Goal: Information Seeking & Learning: Find specific fact

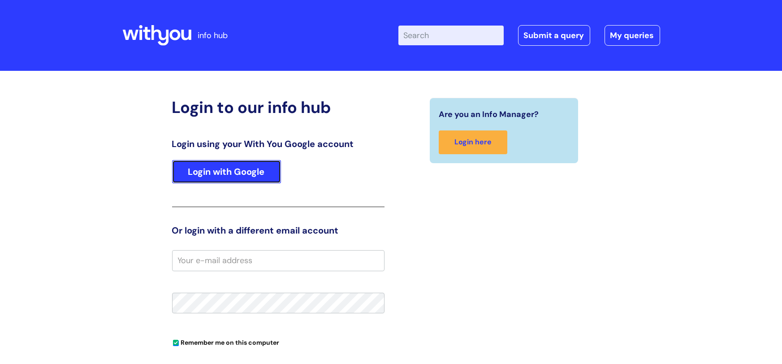
click at [223, 166] on link "Login with Google" at bounding box center [226, 171] width 109 height 23
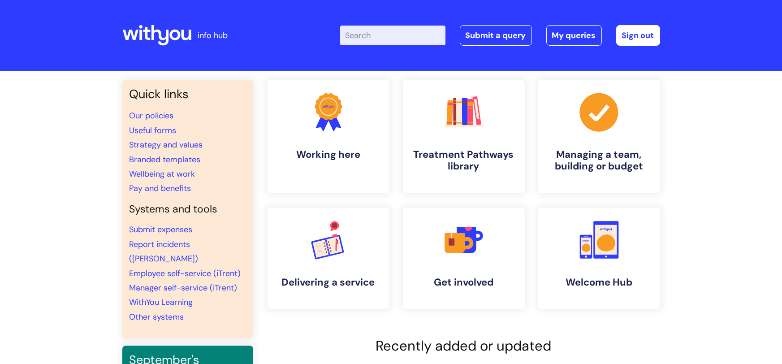
click at [370, 31] on input "Enter your search term here..." at bounding box center [392, 36] width 105 height 20
type input "defence mechanisisms"
click button "Search" at bounding box center [0, 0] width 0 height 0
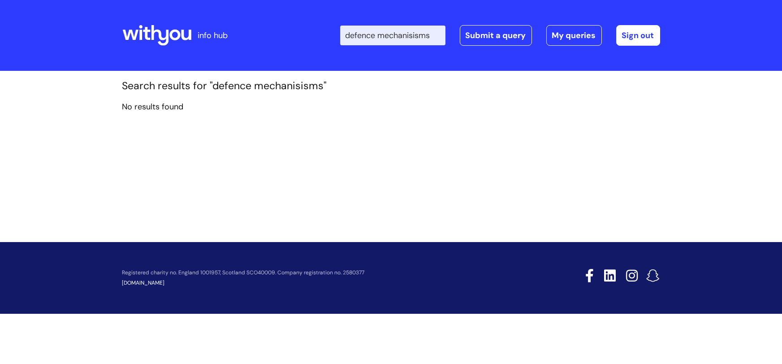
click at [435, 35] on input "defence mechanisisms" at bounding box center [392, 36] width 105 height 20
type input "defence"
click button "Search" at bounding box center [0, 0] width 0 height 0
